Goal: Transaction & Acquisition: Subscribe to service/newsletter

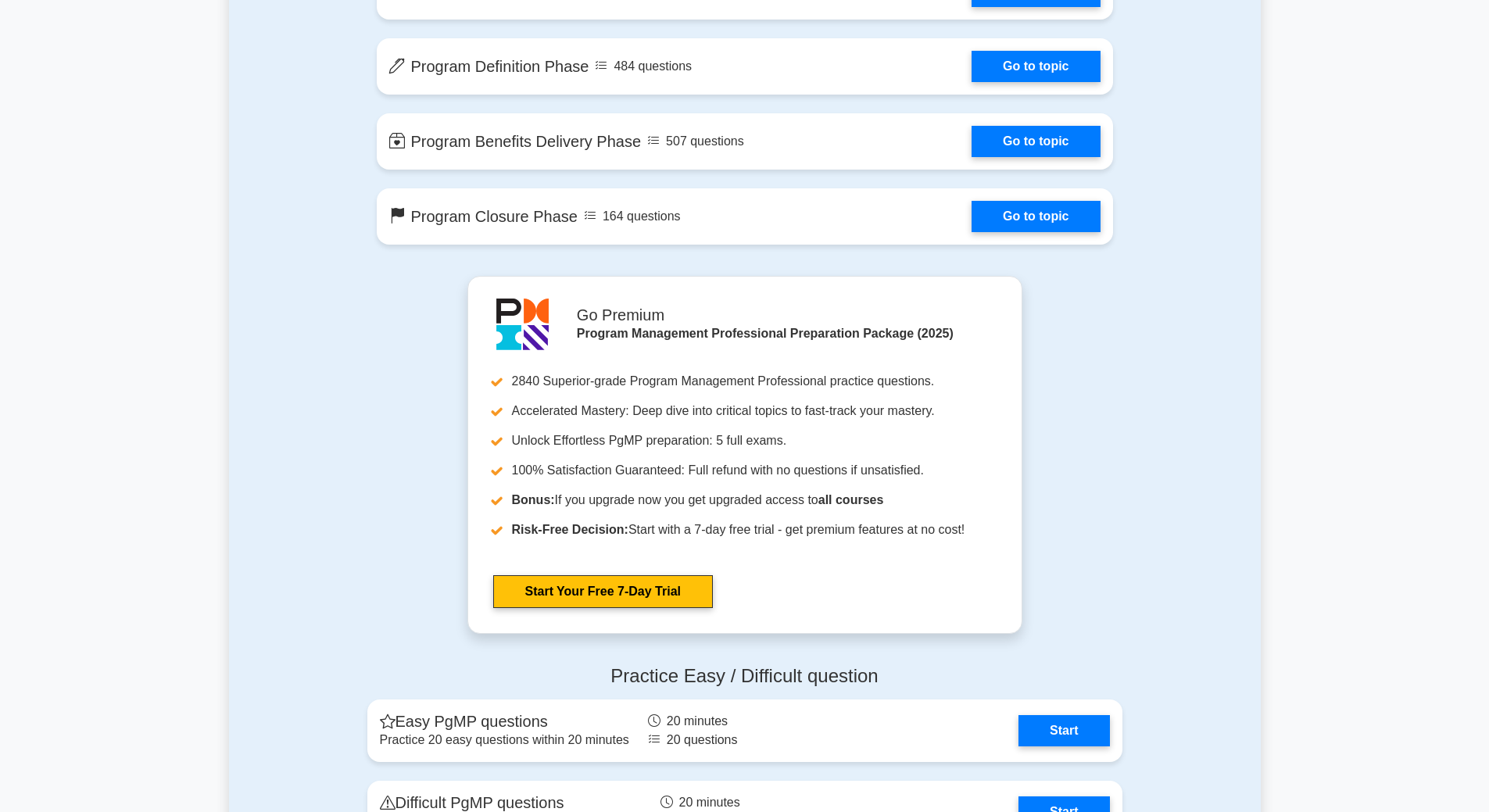
scroll to position [1405, 0]
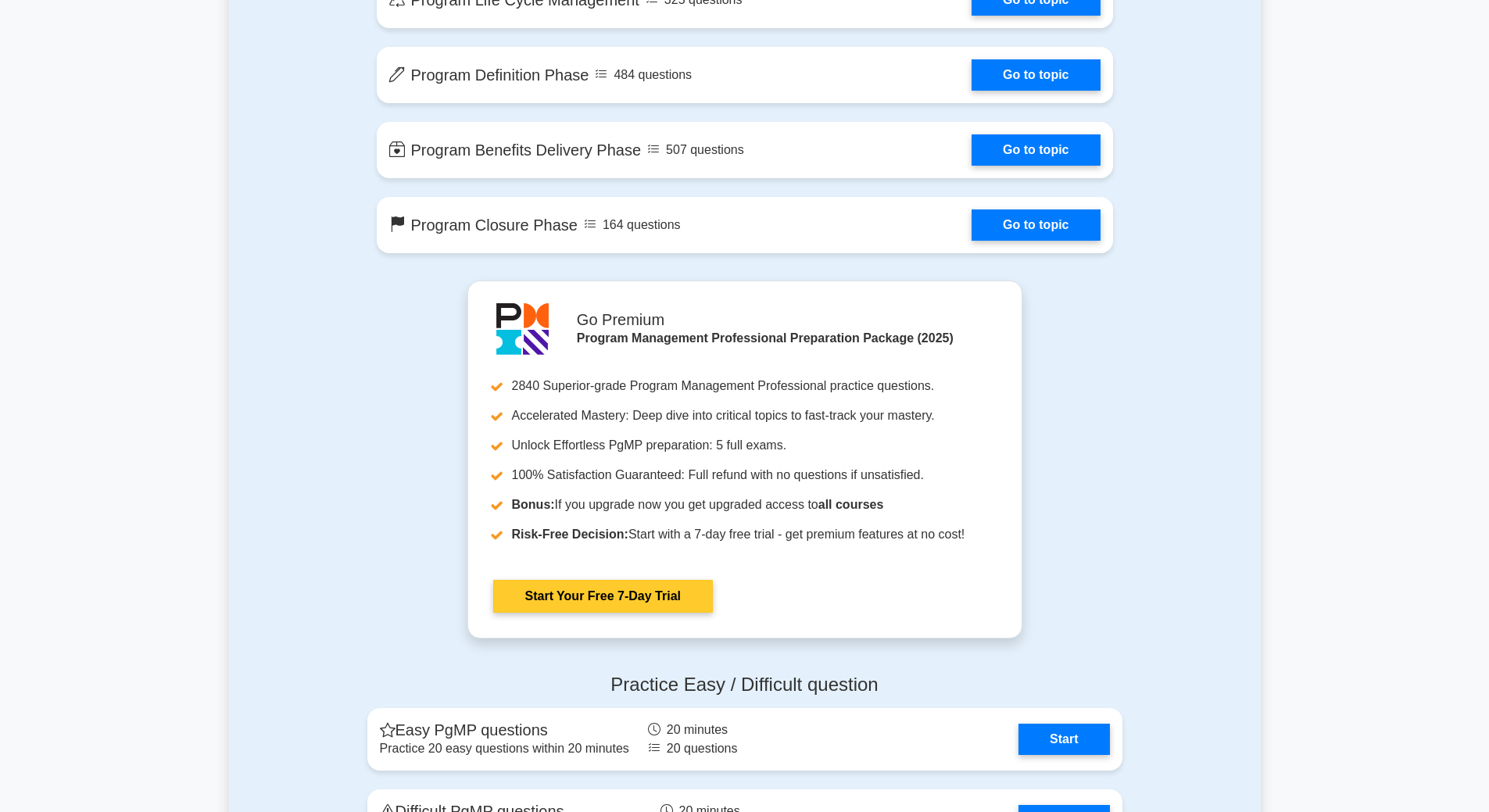
click at [567, 602] on link "Start Your Free 7-Day Trial" at bounding box center [603, 596] width 219 height 33
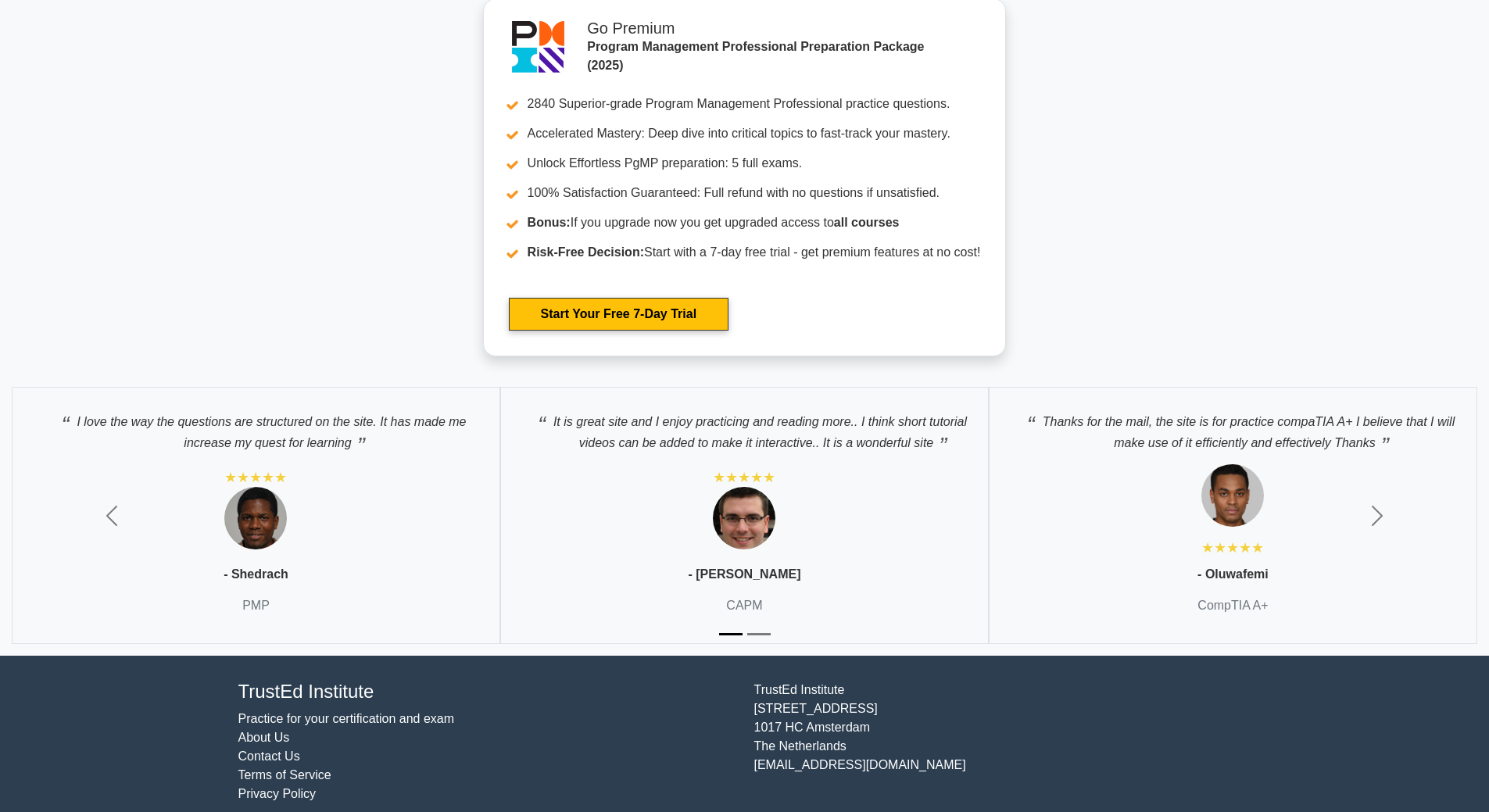
scroll to position [2821, 0]
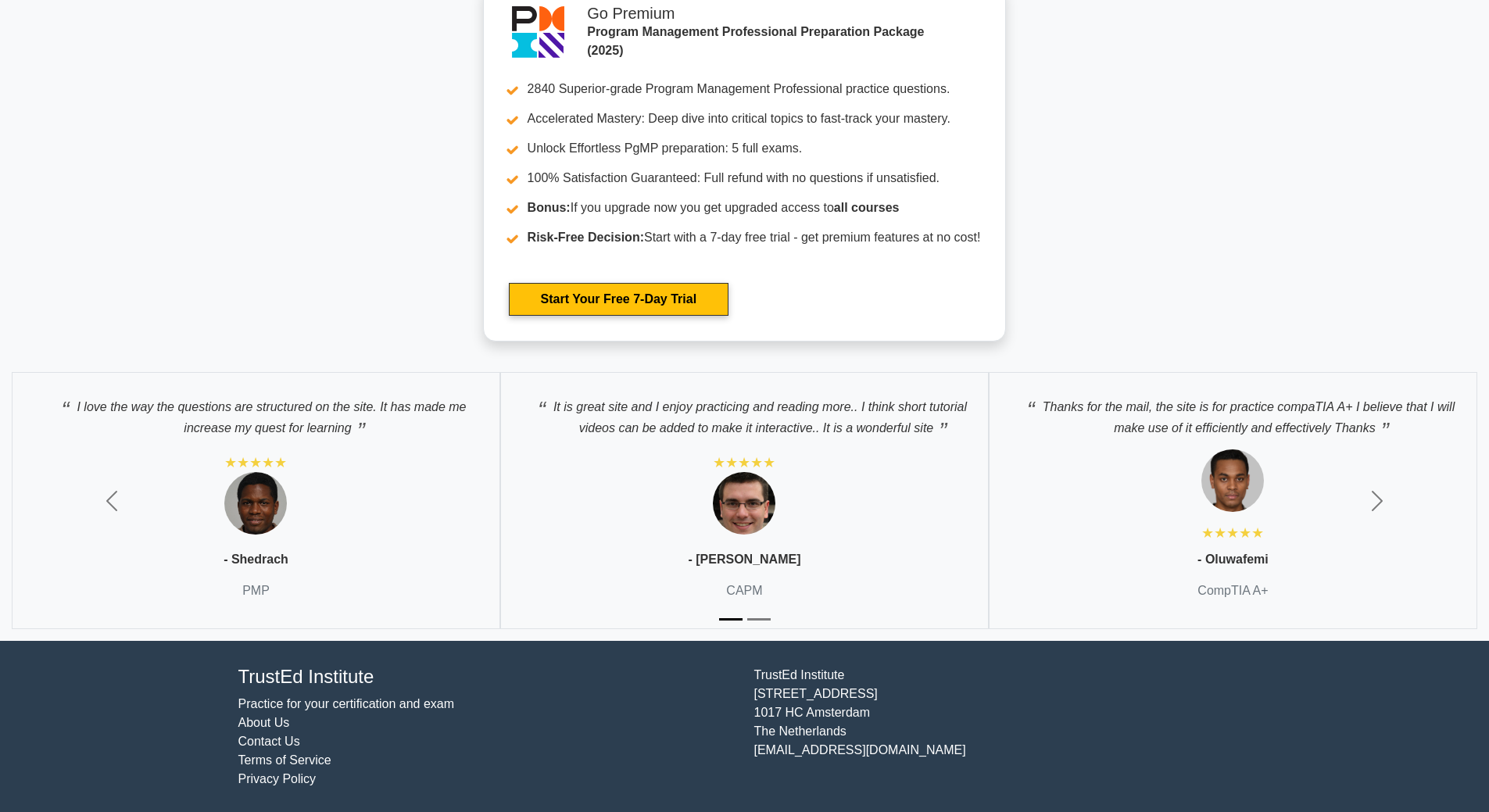
click at [275, 724] on link "About Us" at bounding box center [264, 722] width 52 height 13
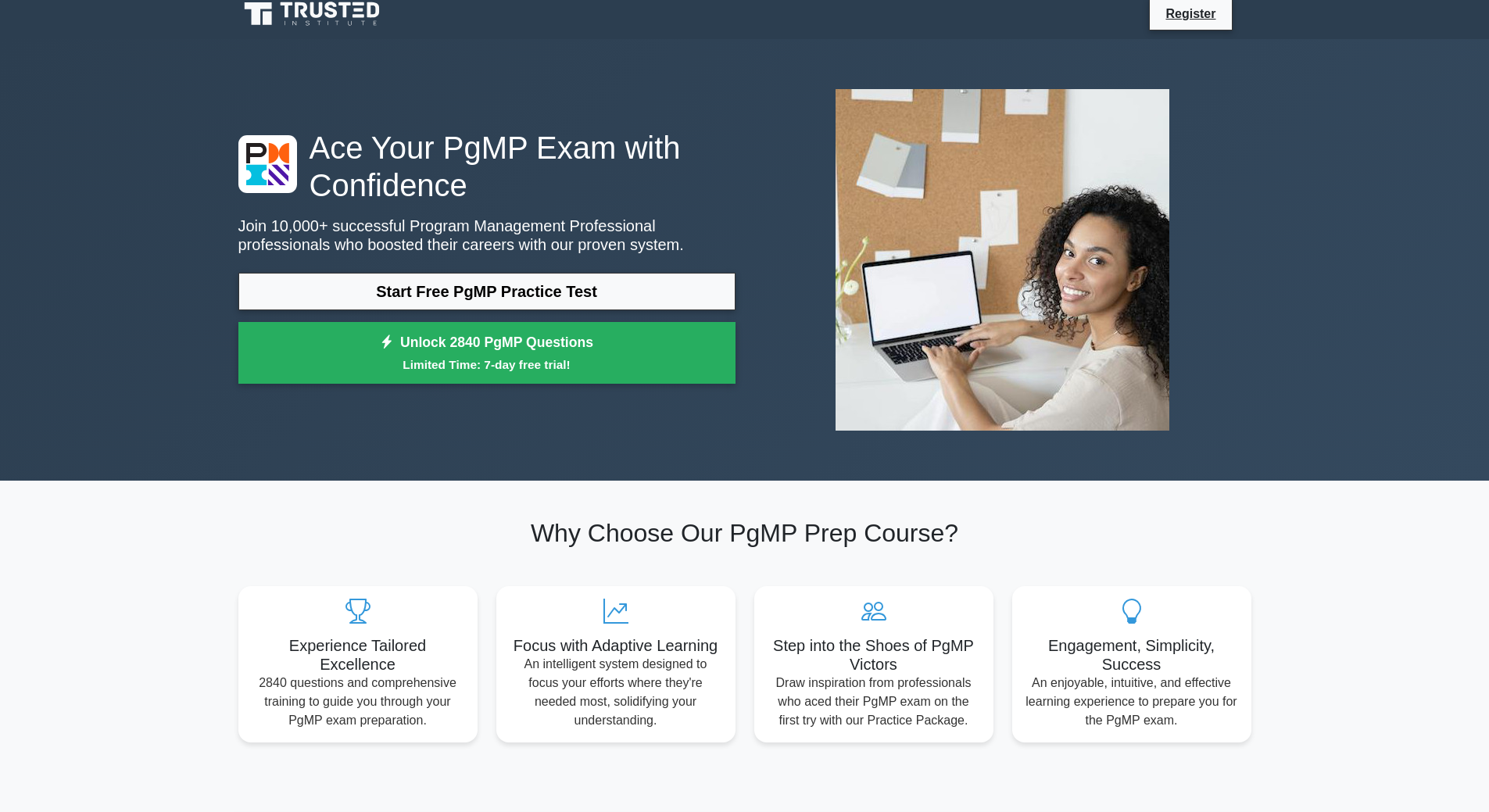
scroll to position [0, 0]
